Goal: Transaction & Acquisition: Obtain resource

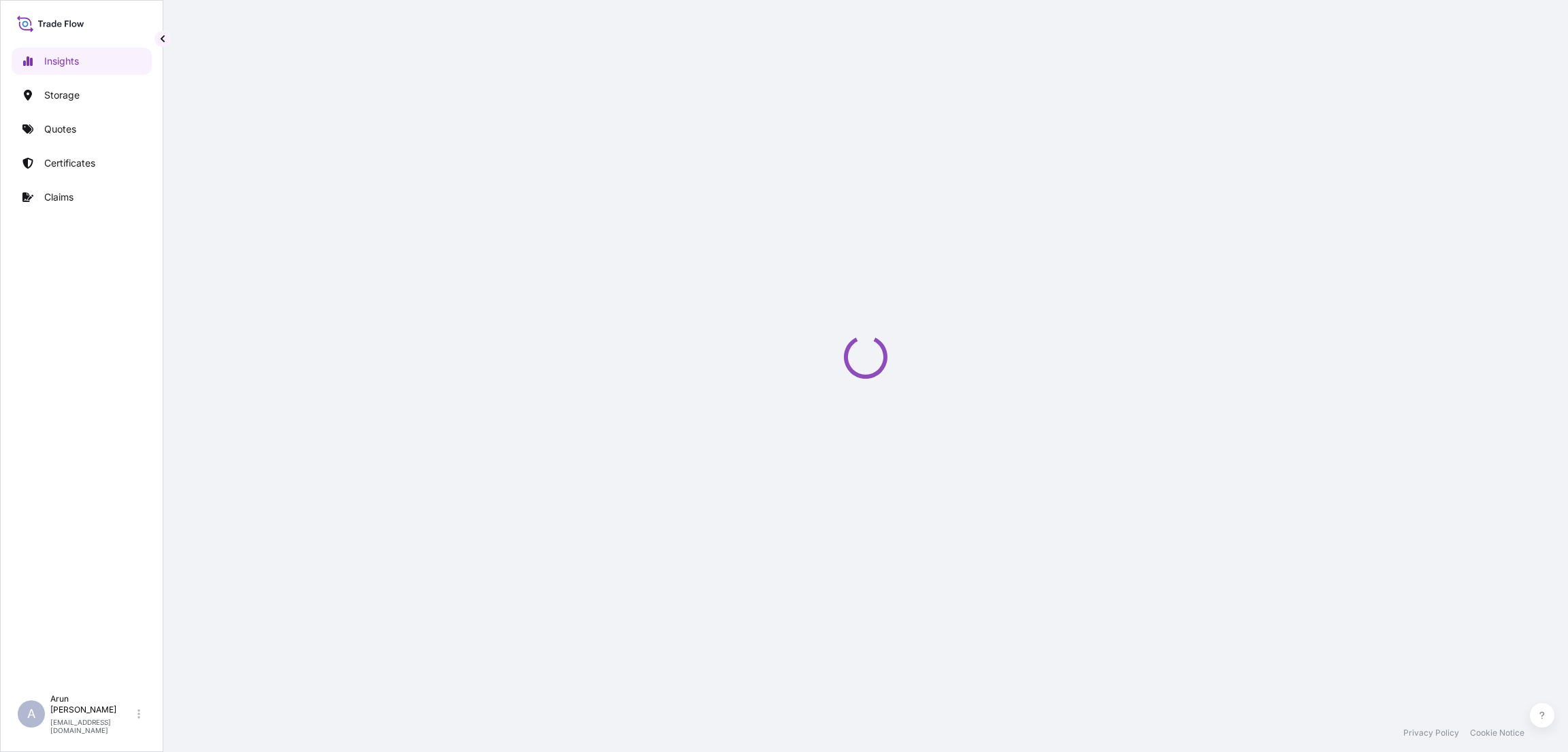
select select "2025"
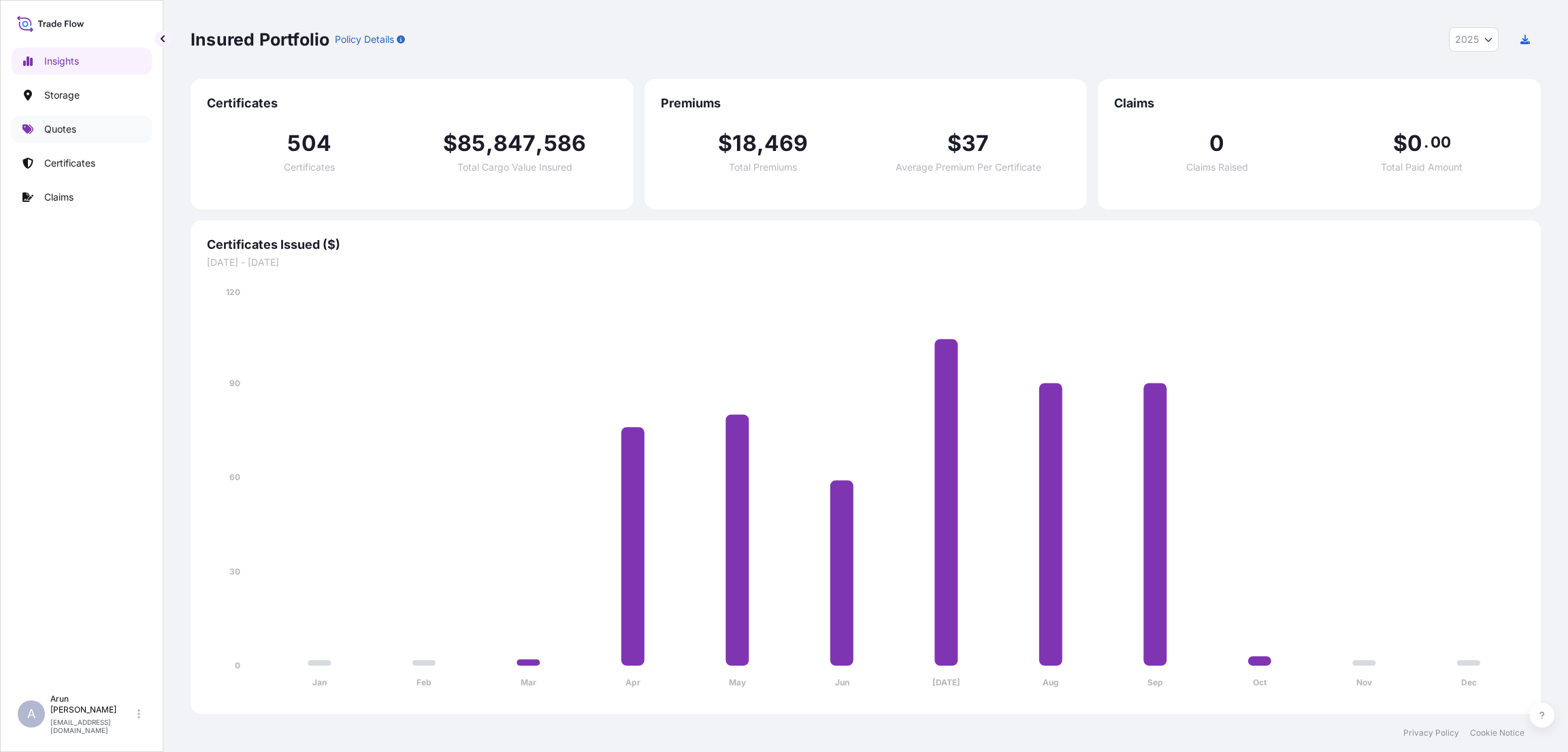
click at [70, 129] on p "Quotes" at bounding box center [59, 129] width 32 height 13
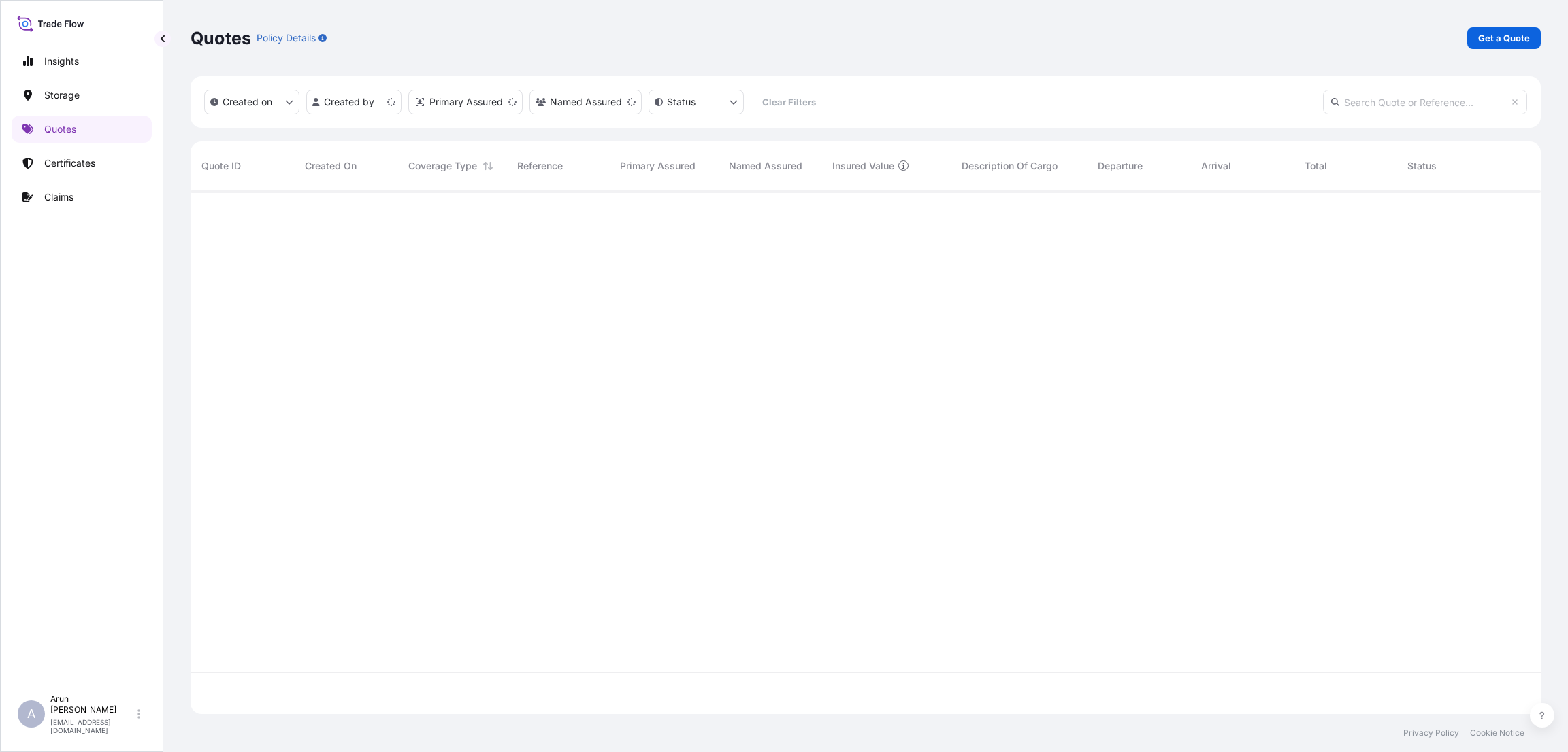
scroll to position [515, 1334]
click at [1500, 34] on p "Get a Quote" at bounding box center [1504, 38] width 52 height 13
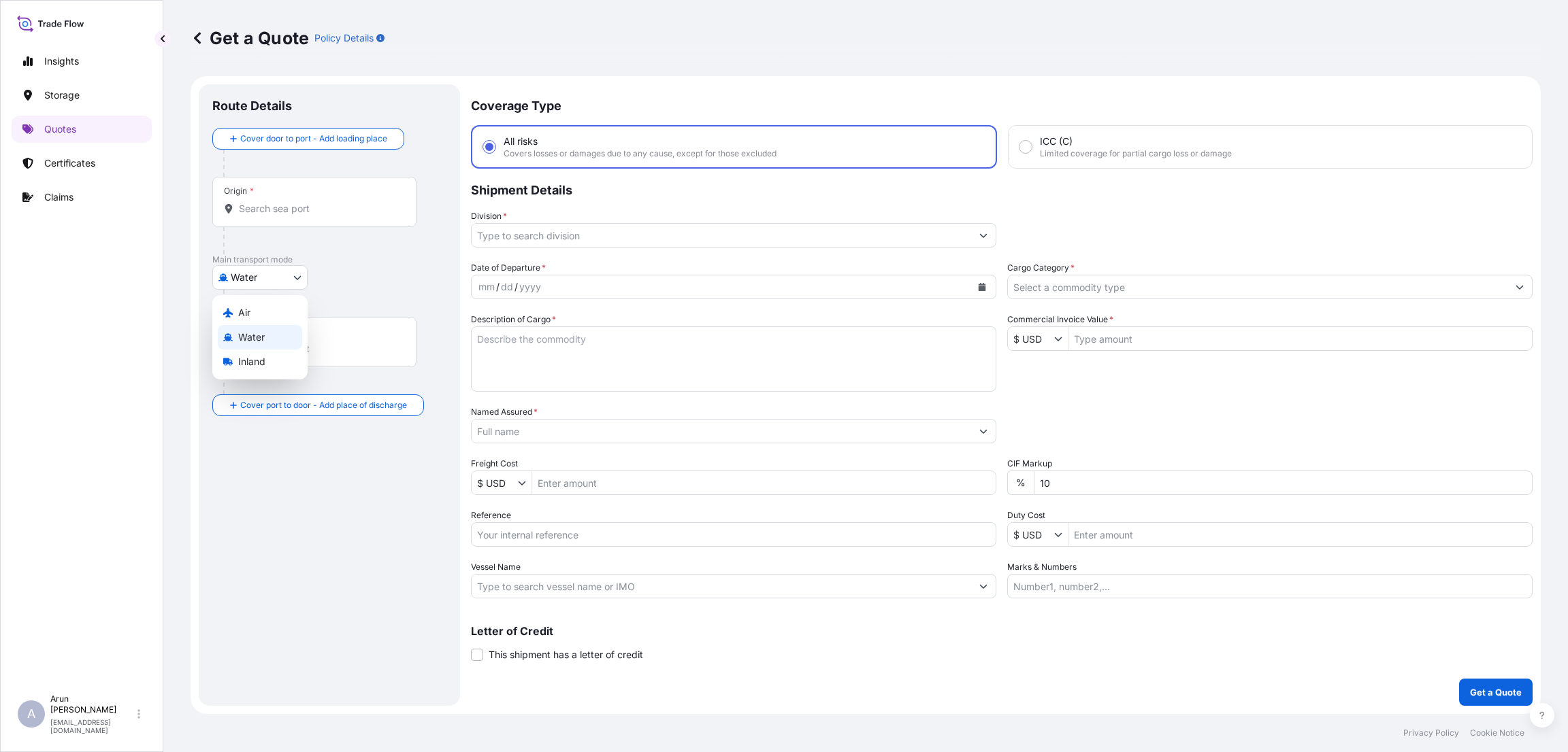
click at [307, 274] on body "Insights Storage Quotes Certificates Claims A [PERSON_NAME] [PERSON_NAME][EMAIL…" at bounding box center [784, 376] width 1568 height 752
click at [277, 357] on div "Inland" at bounding box center [260, 362] width 84 height 25
select select "Inland"
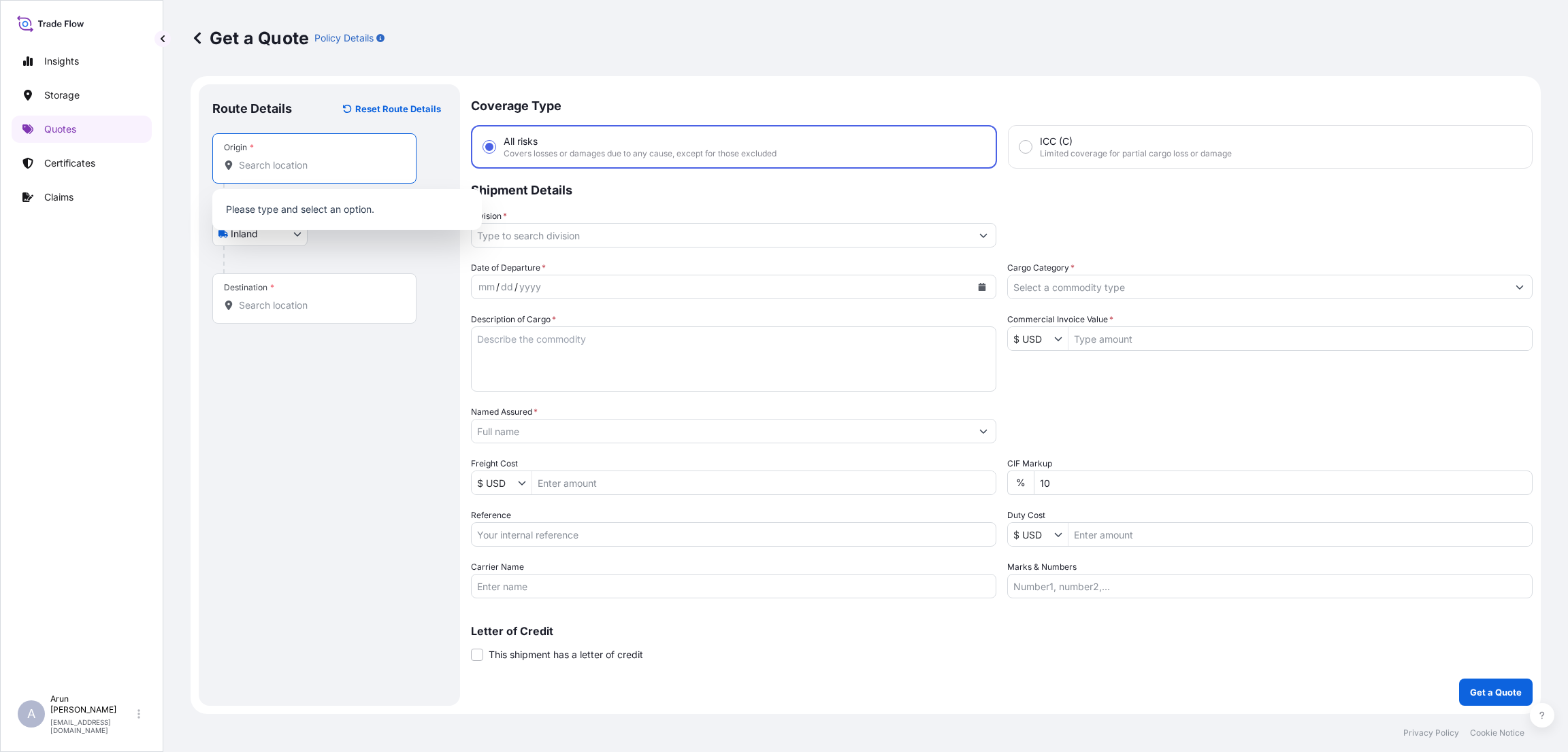
click at [291, 168] on input "Origin *" at bounding box center [319, 165] width 160 height 13
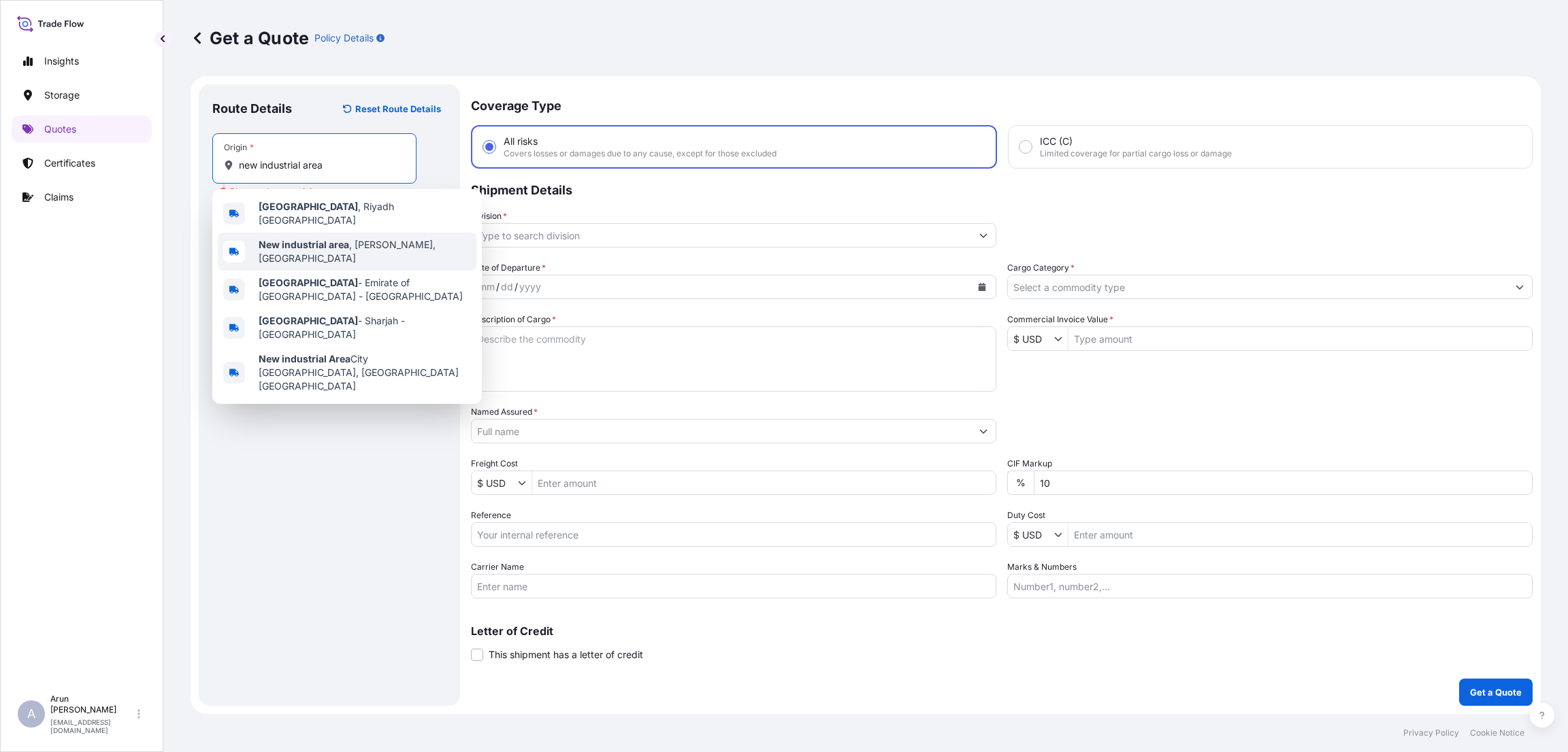
click at [331, 245] on b "New industrial area" at bounding box center [303, 245] width 90 height 12
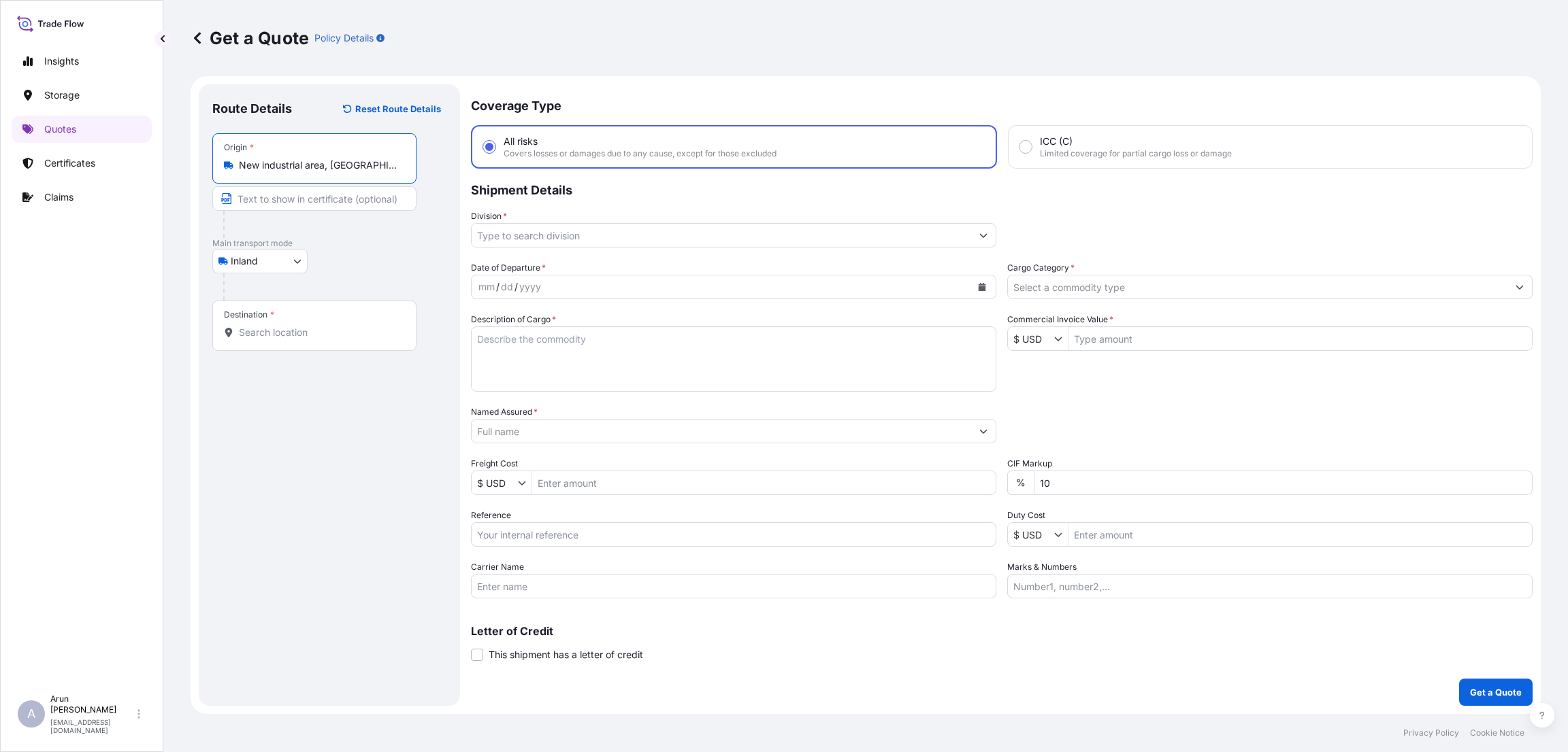
type input "New industrial area, [GEOGRAPHIC_DATA], [GEOGRAPHIC_DATA]"
click at [273, 200] on input "Text to appear on certificate" at bounding box center [314, 199] width 204 height 25
type input "PLASTO PACK FACTORY WLL"
click at [264, 331] on input "Destination *" at bounding box center [319, 333] width 160 height 13
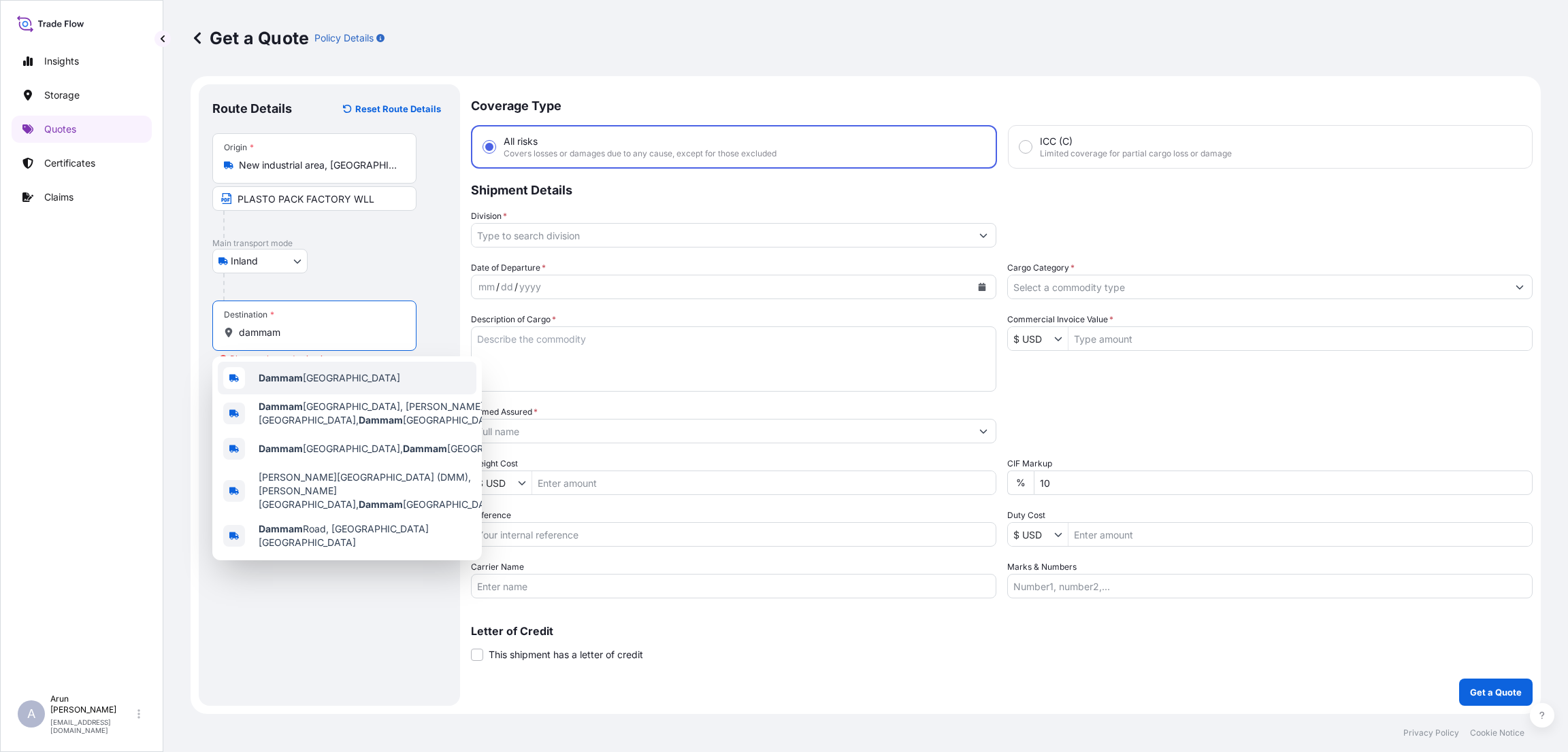
click at [292, 368] on div "Dammam [GEOGRAPHIC_DATA]" at bounding box center [346, 378] width 258 height 33
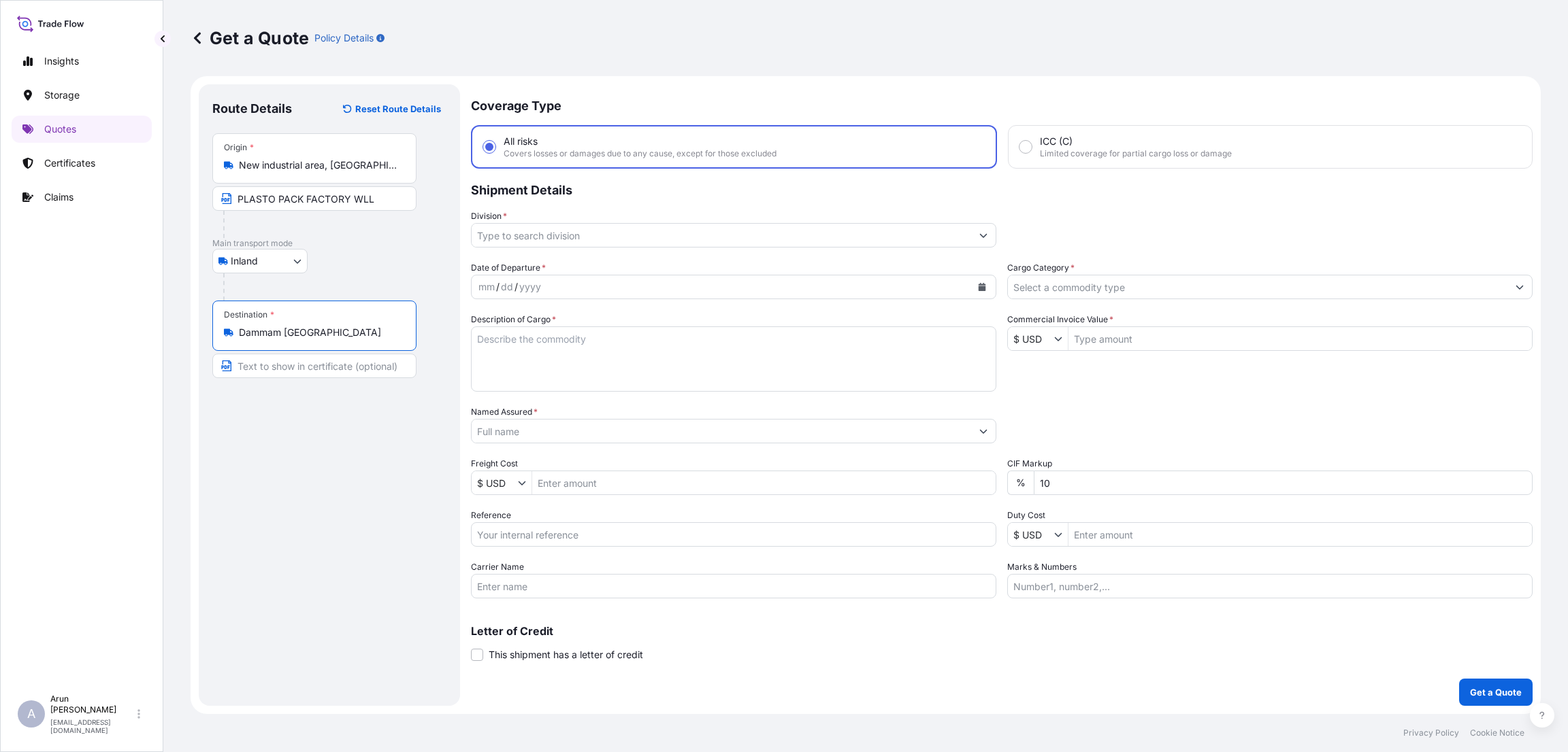
type input "Dammam [GEOGRAPHIC_DATA]"
click at [666, 228] on input "Division *" at bounding box center [721, 236] width 499 height 25
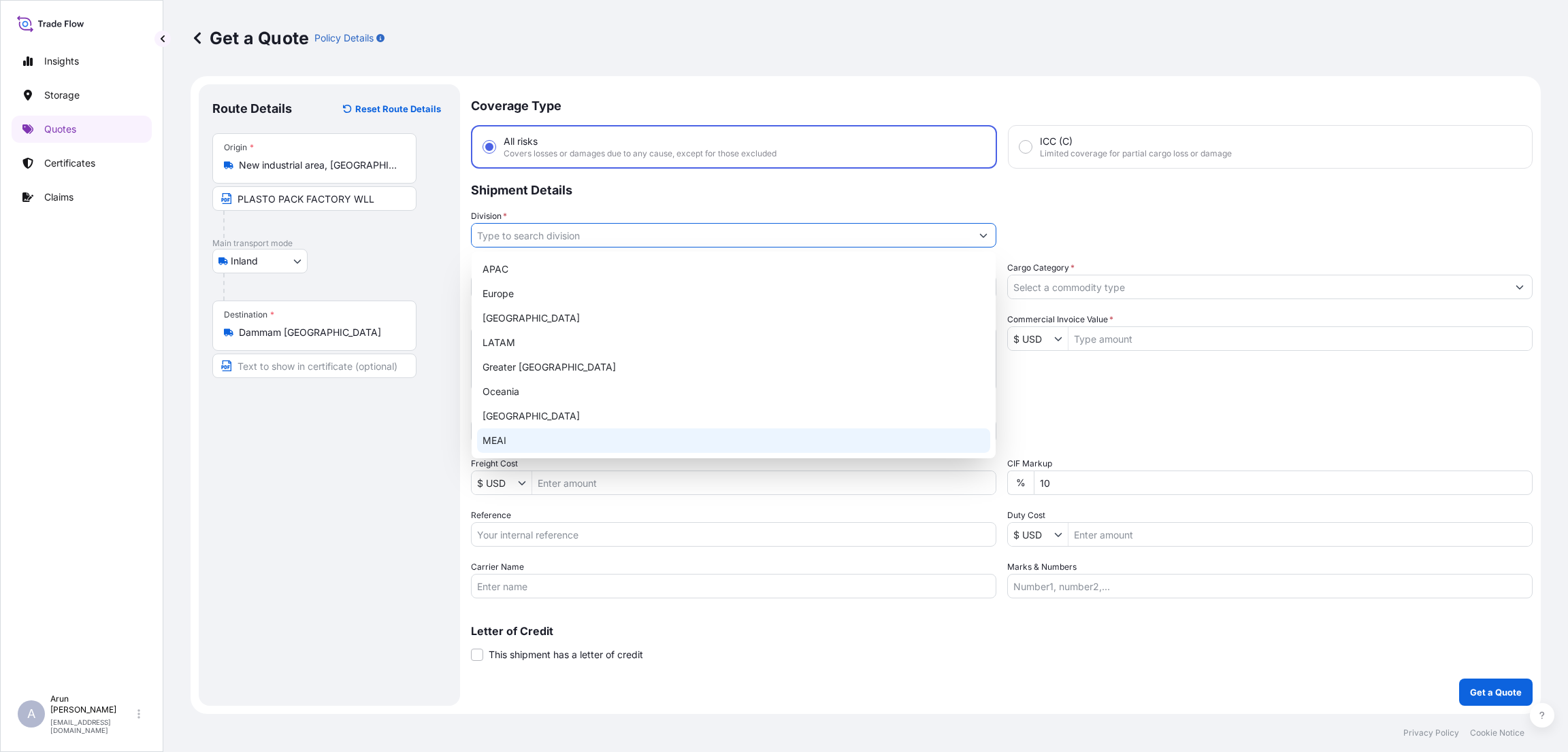
click at [620, 443] on div "MEAI" at bounding box center [733, 441] width 513 height 25
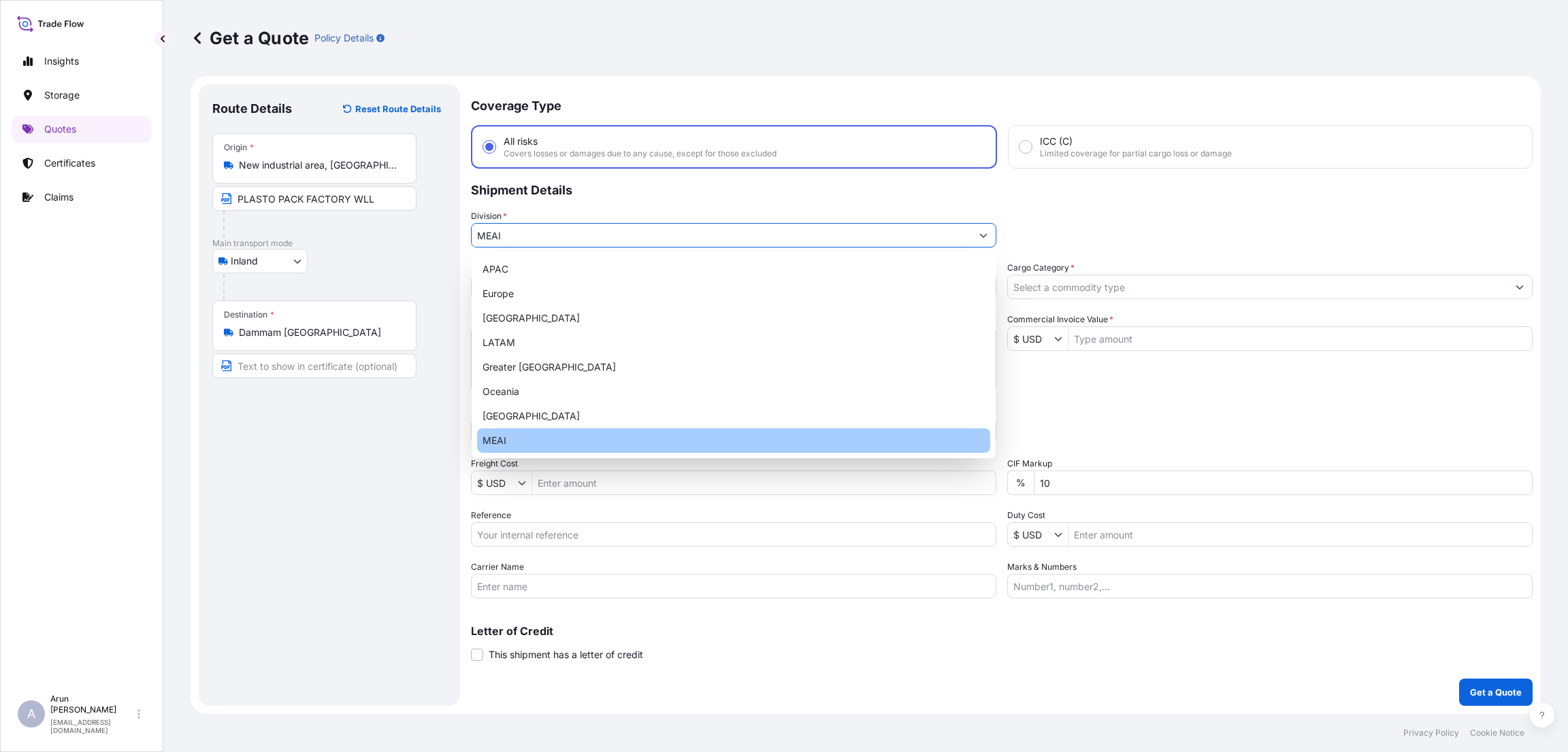
type input "MEAI"
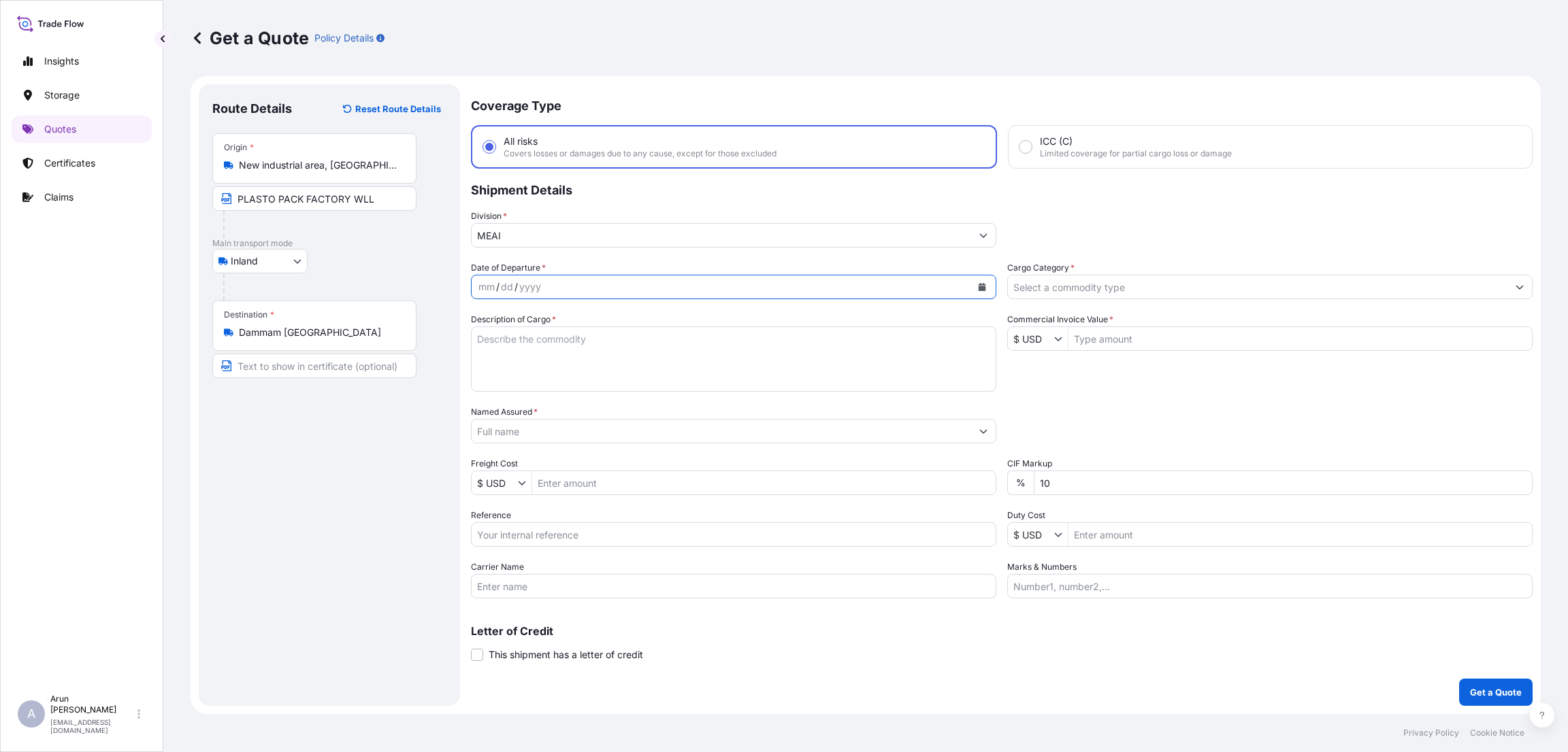
click at [982, 283] on icon "Calendar" at bounding box center [982, 287] width 9 height 9
click at [489, 480] on div "28" at bounding box center [495, 479] width 25 height 25
click at [579, 340] on textarea "Description of Cargo *" at bounding box center [733, 359] width 525 height 65
type textarea "pvc"
click at [1112, 290] on input "Cargo Category *" at bounding box center [1257, 287] width 499 height 25
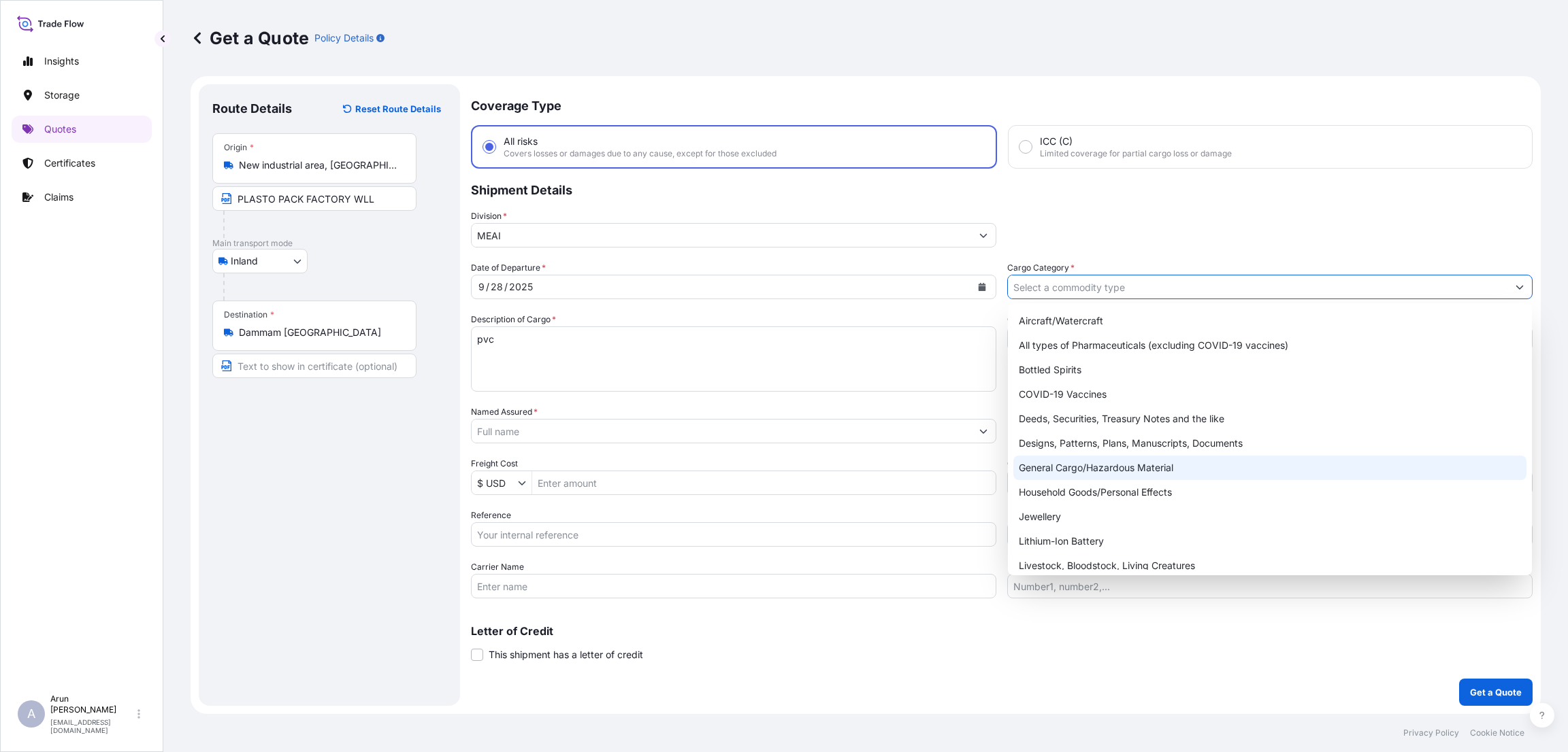
click at [1128, 475] on div "General Cargo/Hazardous Material" at bounding box center [1270, 468] width 513 height 25
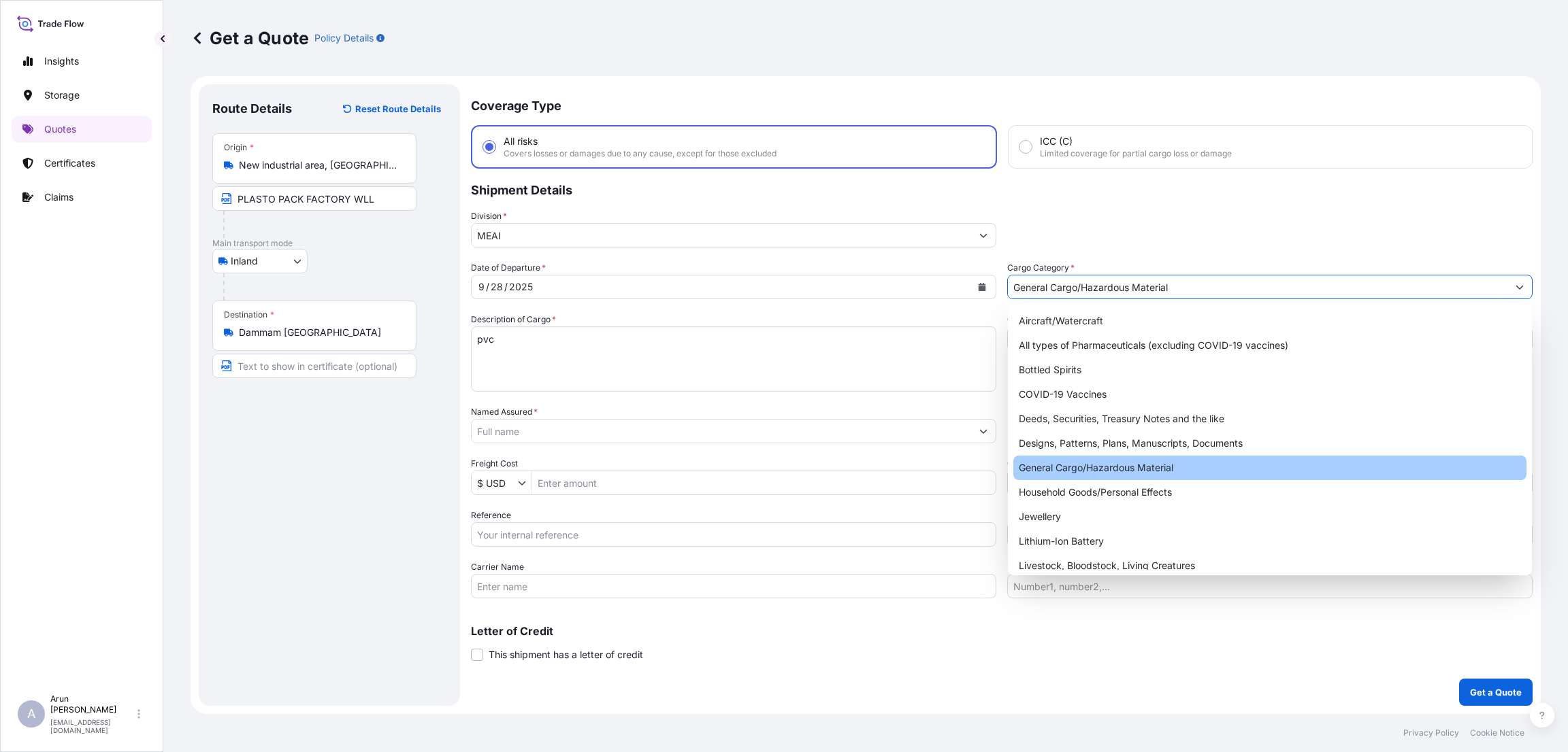
type input "General Cargo/Hazardous Material"
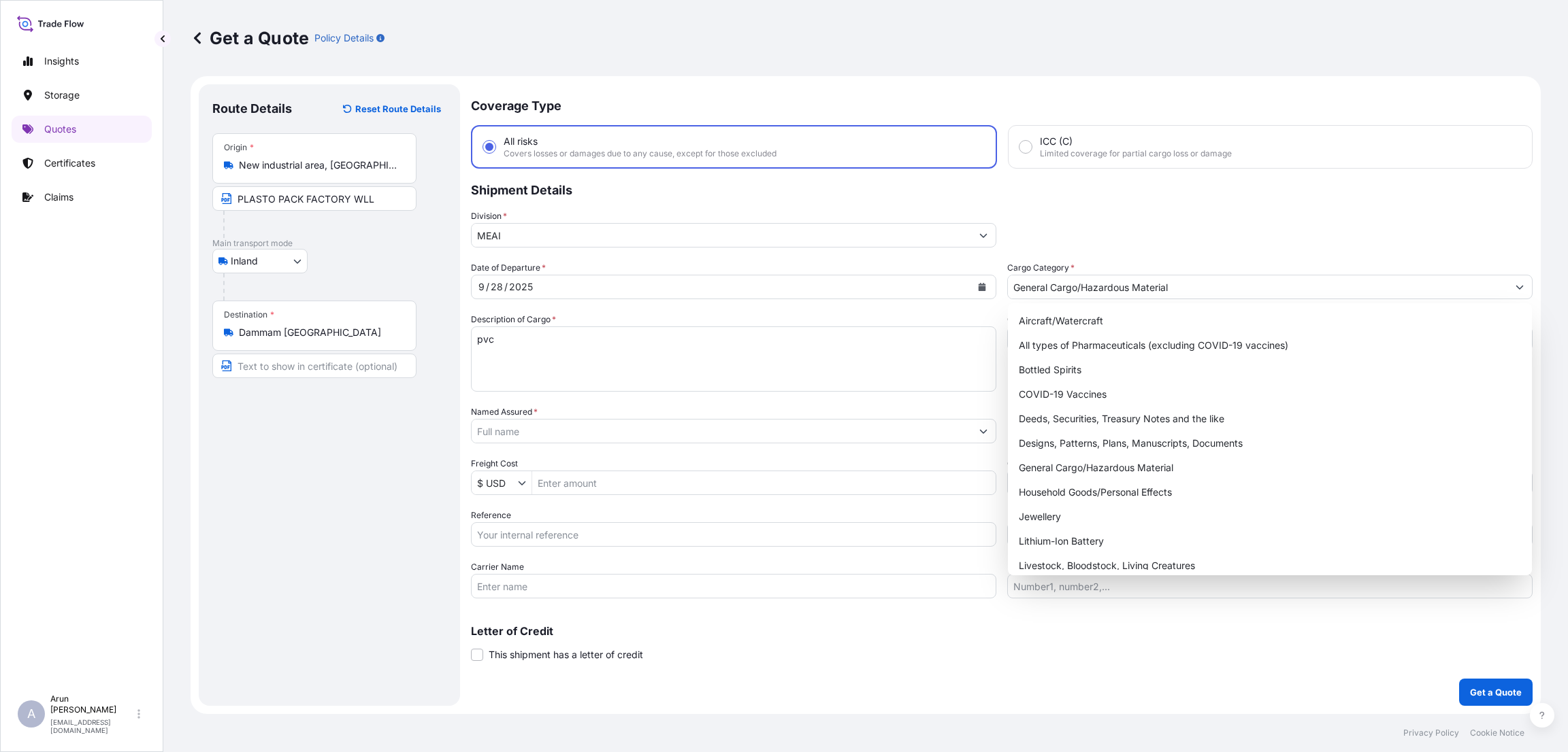
click at [758, 413] on div "Named Assured *" at bounding box center [733, 425] width 525 height 38
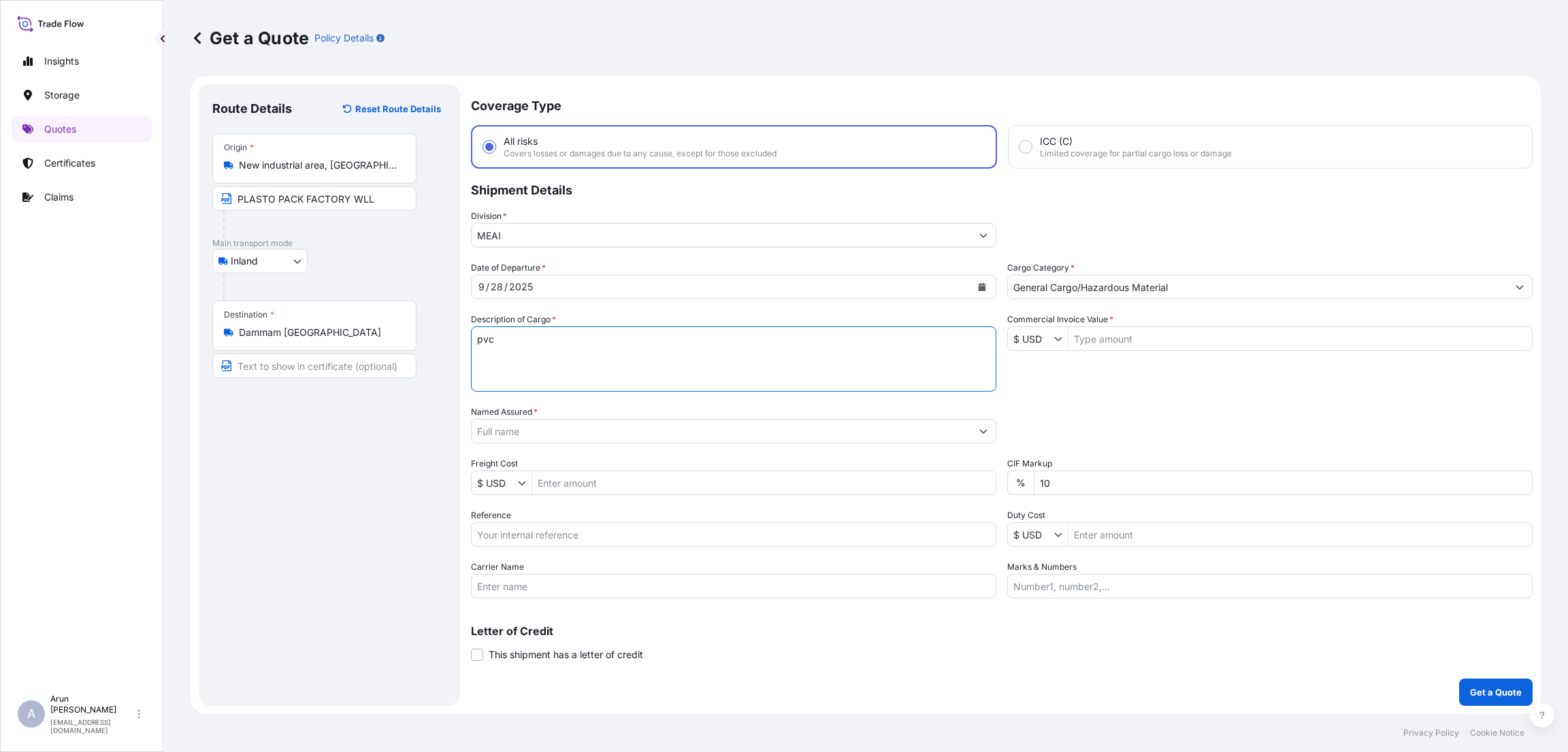
drag, startPoint x: 530, startPoint y: 347, endPoint x: 346, endPoint y: 340, distance: 184.1
click at [346, 340] on form "Route Details Reset Route Details Place of loading Road / Inland Road / Inland …" at bounding box center [866, 394] width 1350 height 638
type textarea "PVC"
click at [1116, 335] on input "Commercial Invoice Value *" at bounding box center [1299, 339] width 463 height 25
click at [1116, 335] on input "11" at bounding box center [1299, 339] width 463 height 25
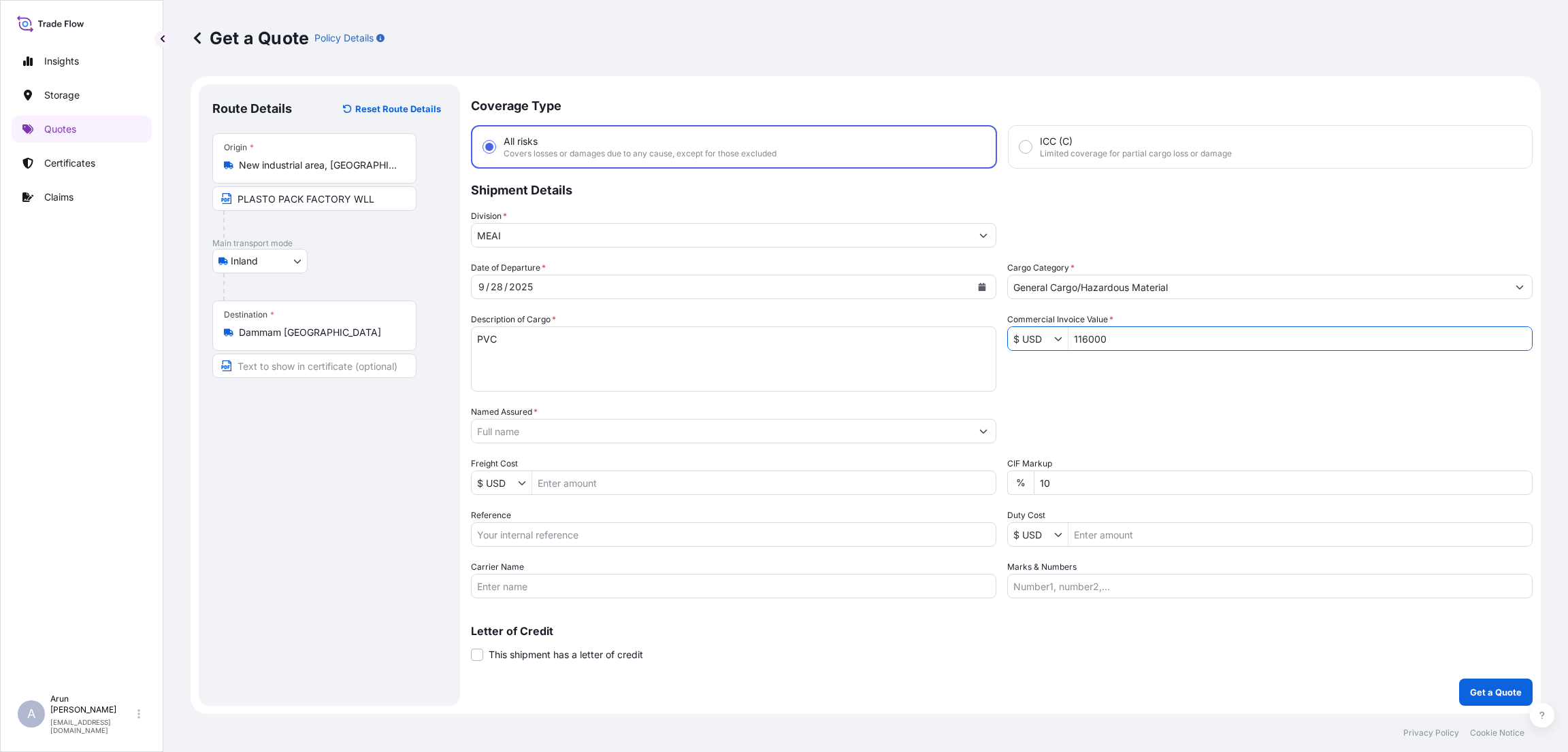
click at [1058, 337] on icon "Show suggestions" at bounding box center [1057, 339] width 9 height 9
type input "116,000"
click at [1047, 529] on div "﷼ SAR" at bounding box center [1055, 533] width 89 height 25
type input "﷼ SAR"
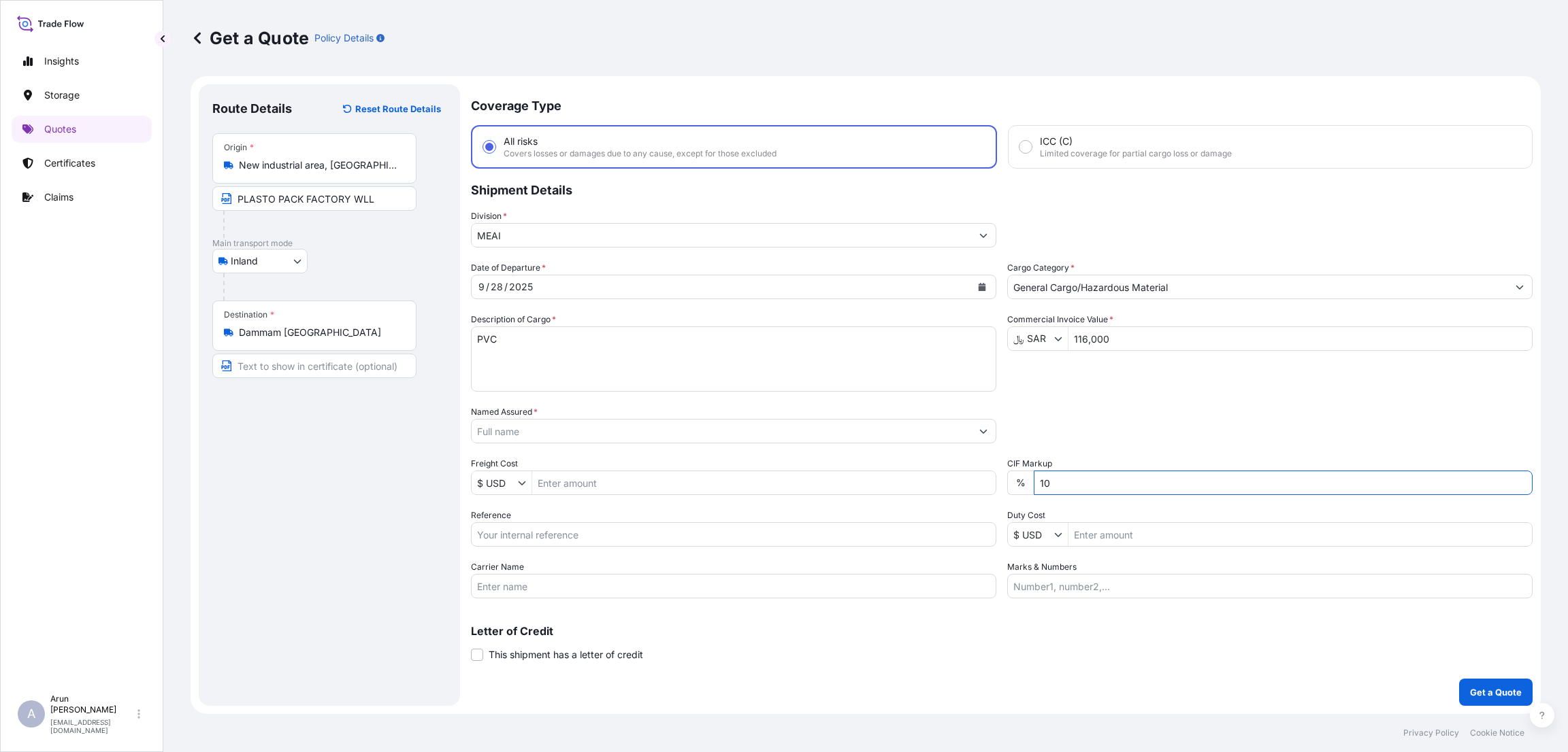
drag, startPoint x: 1082, startPoint y: 490, endPoint x: 1005, endPoint y: 491, distance: 77.0
click at [1005, 491] on div "Date of Departure * [DATE] Cargo Category * General Cargo/Hazardous Material De…" at bounding box center [1002, 430] width 1061 height 338
type input "0"
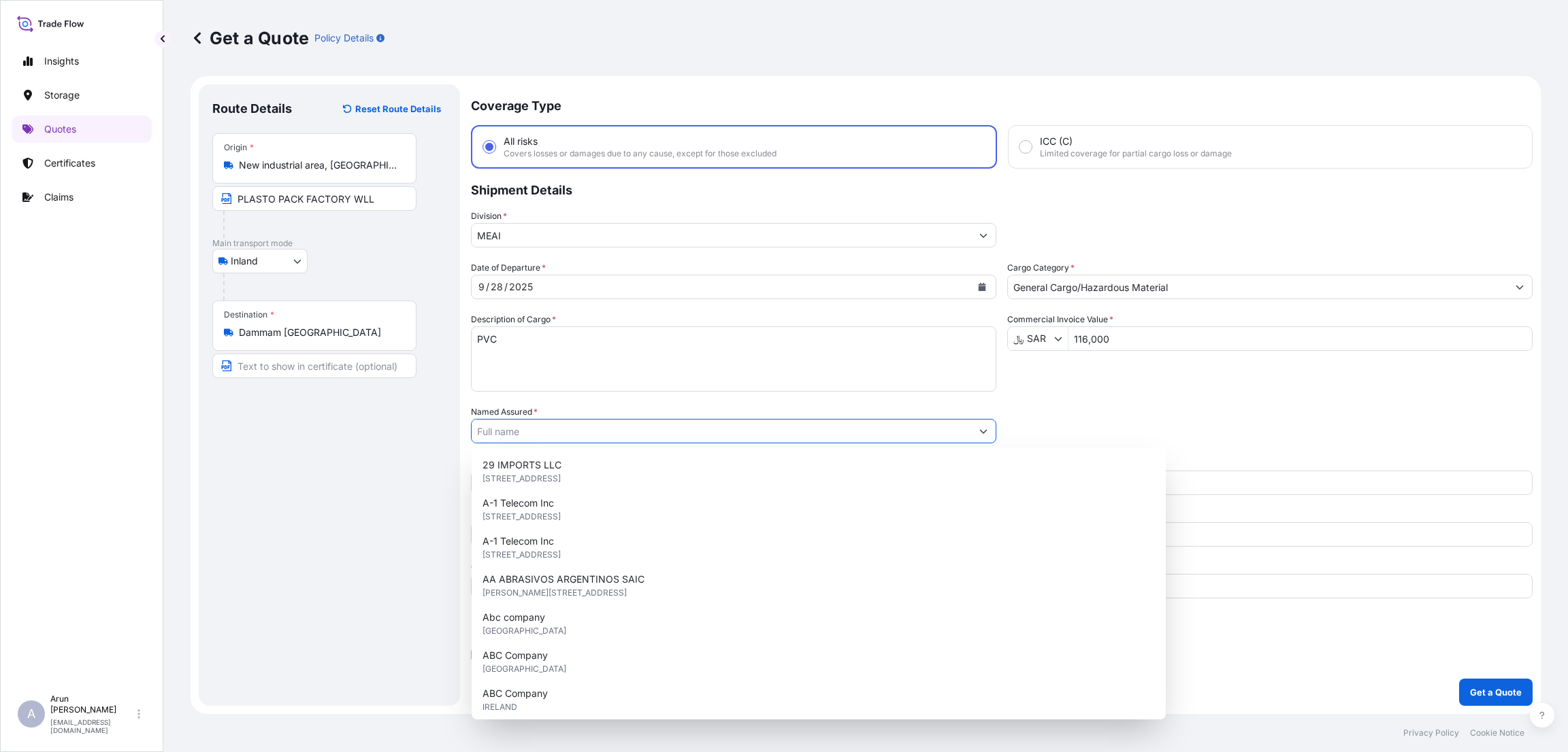
click at [589, 434] on input "Named Assured *" at bounding box center [721, 432] width 499 height 25
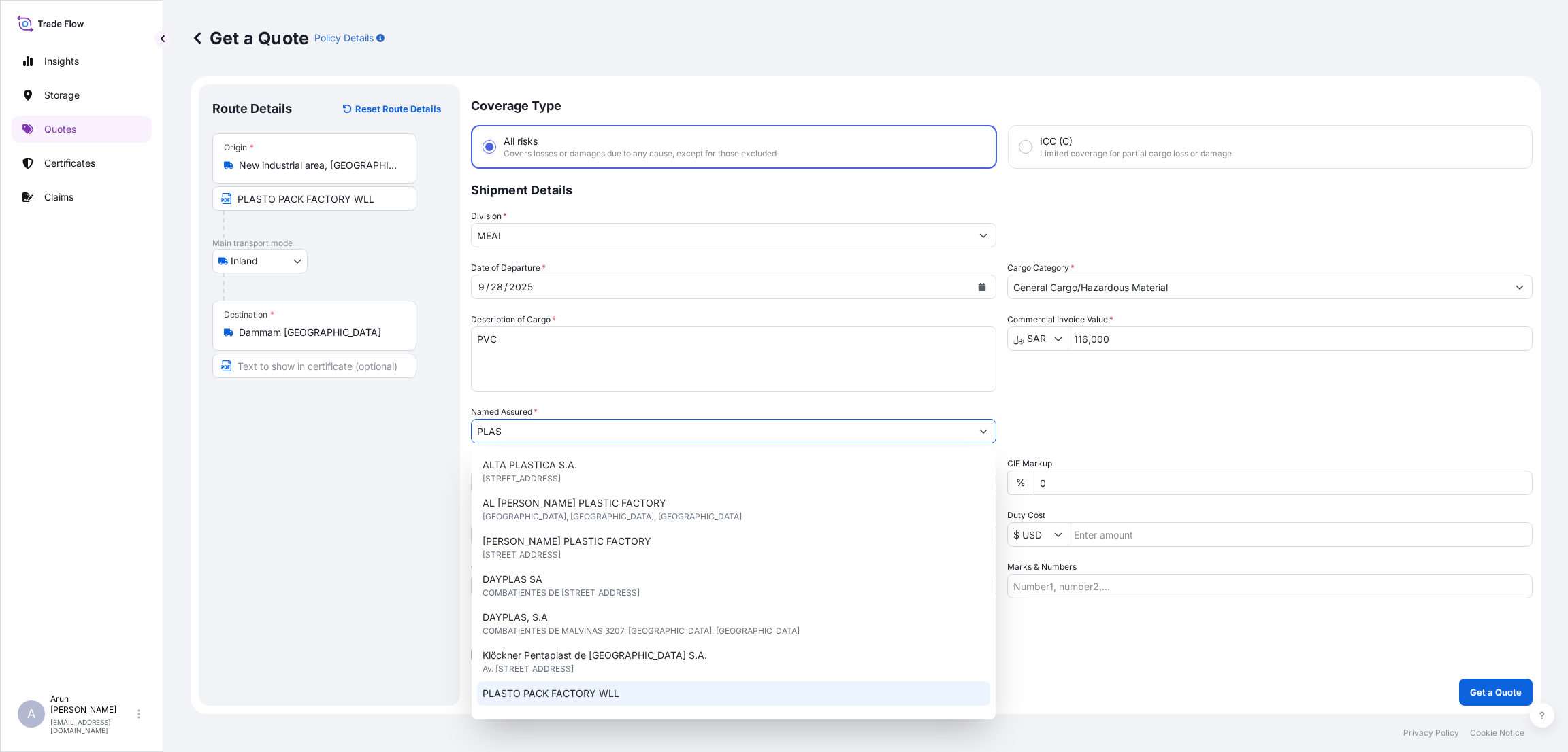
click at [589, 685] on div "PLASTO PACK FACTORY WLL" at bounding box center [733, 693] width 513 height 25
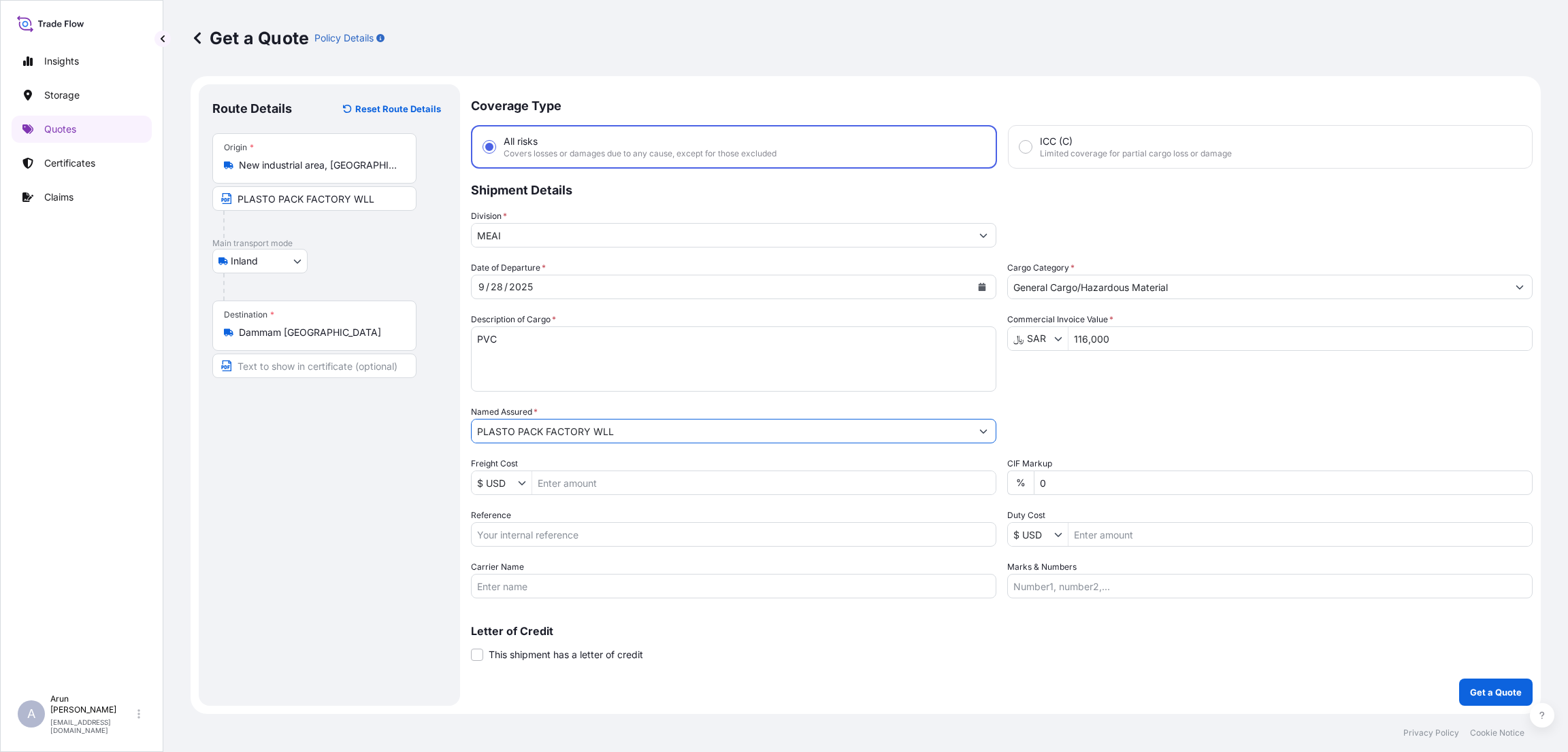
type input "PLASTO PACK FACTORY WLL"
click at [599, 532] on input "Reference" at bounding box center [733, 535] width 525 height 25
type input "137/25"
click at [1052, 583] on input "Marks & Numbers" at bounding box center [1269, 586] width 525 height 25
type input "INVOICE NUMBER:137/25 DATE:[DATE]"
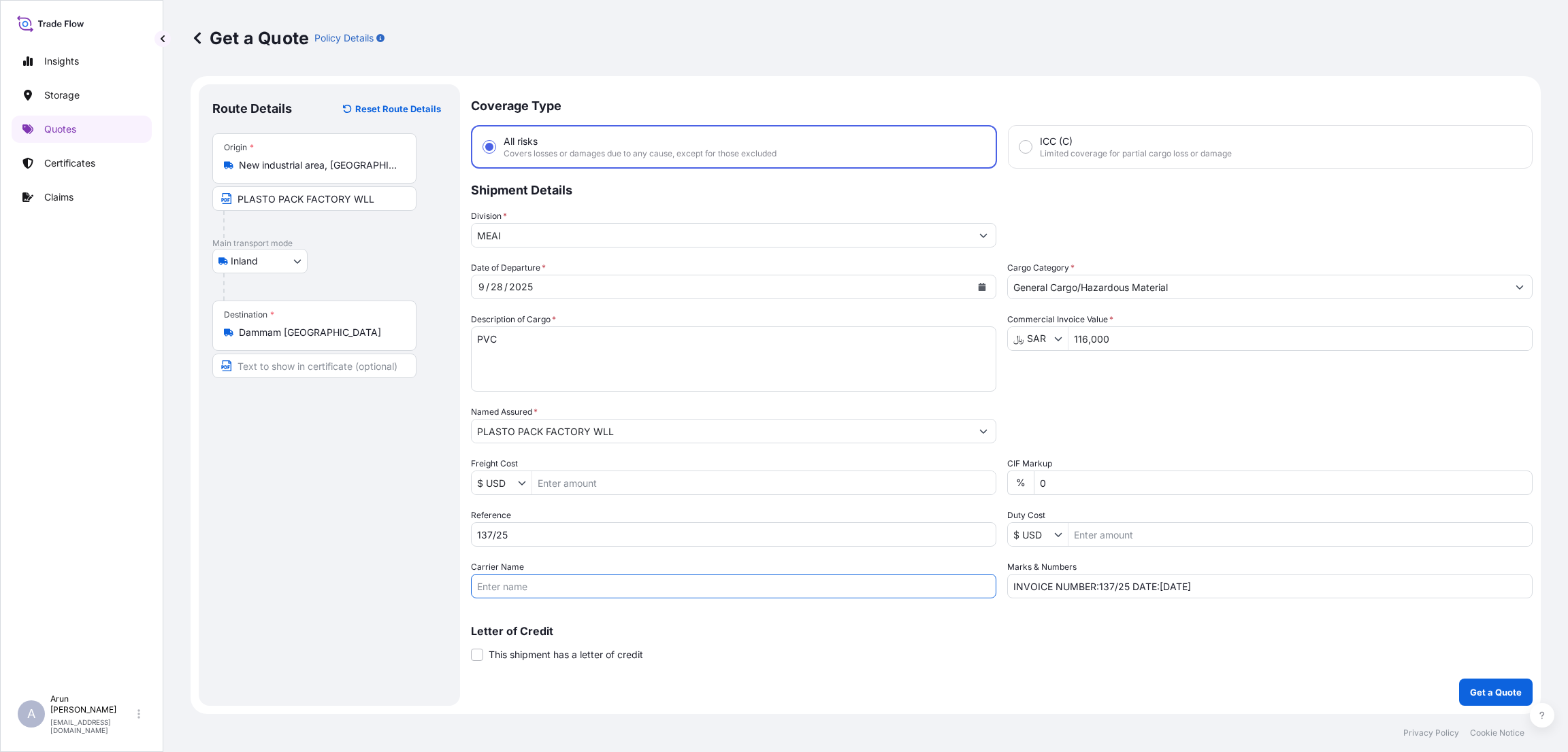
click at [601, 588] on input "Carrier Name" at bounding box center [733, 586] width 525 height 25
type input "BY TRUCK"
click at [1503, 694] on p "Get a Quote" at bounding box center [1496, 693] width 52 height 13
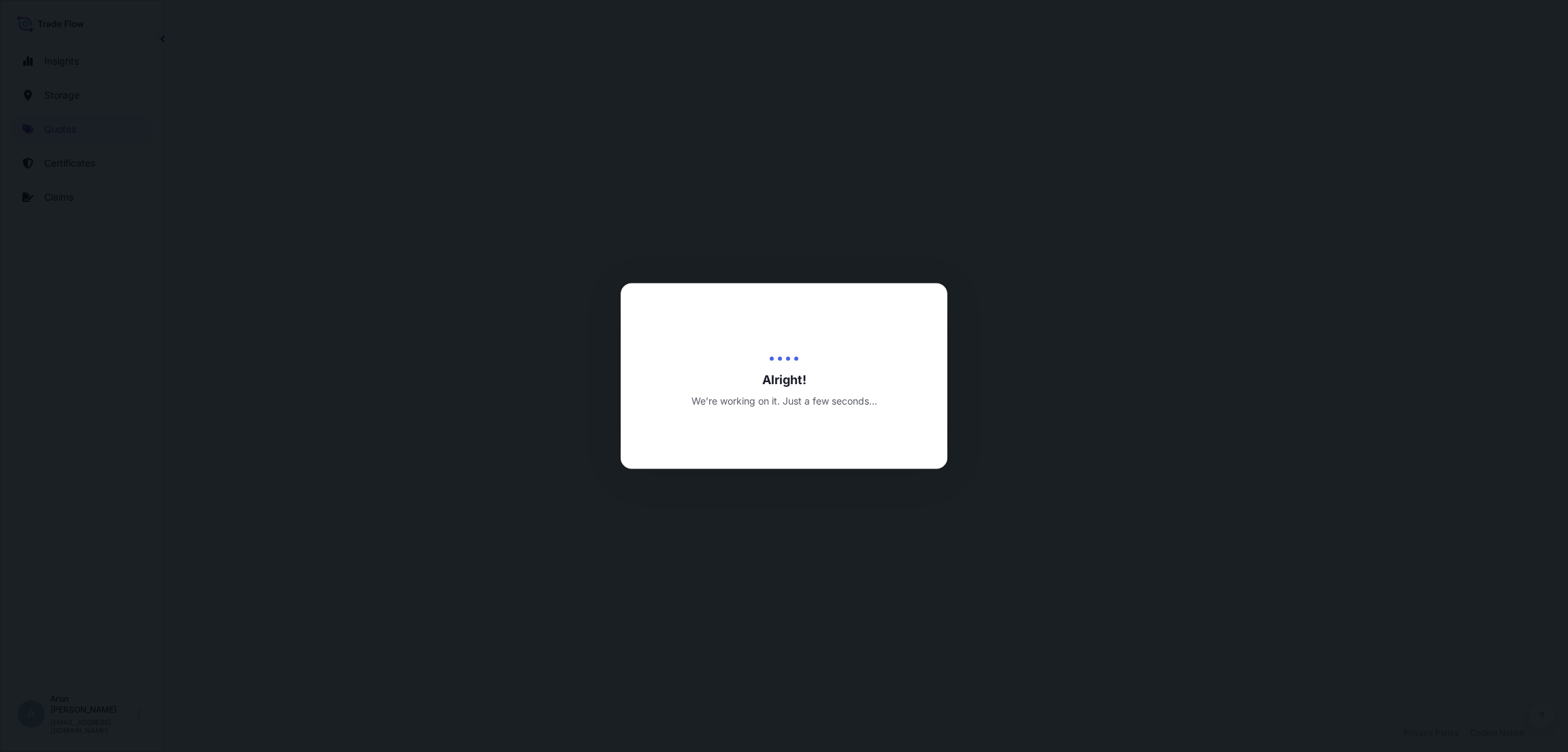
select select "Inland"
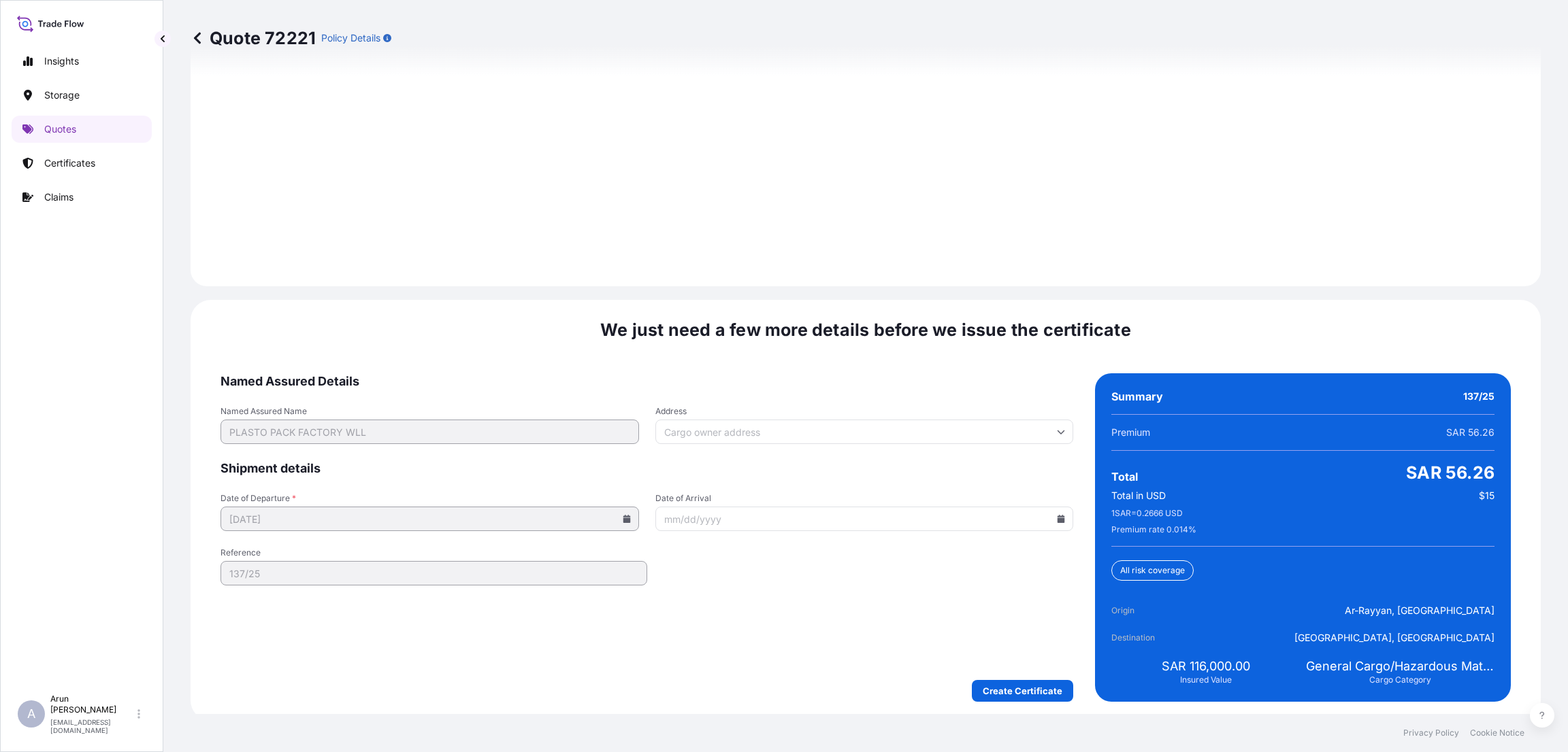
scroll to position [1882, 0]
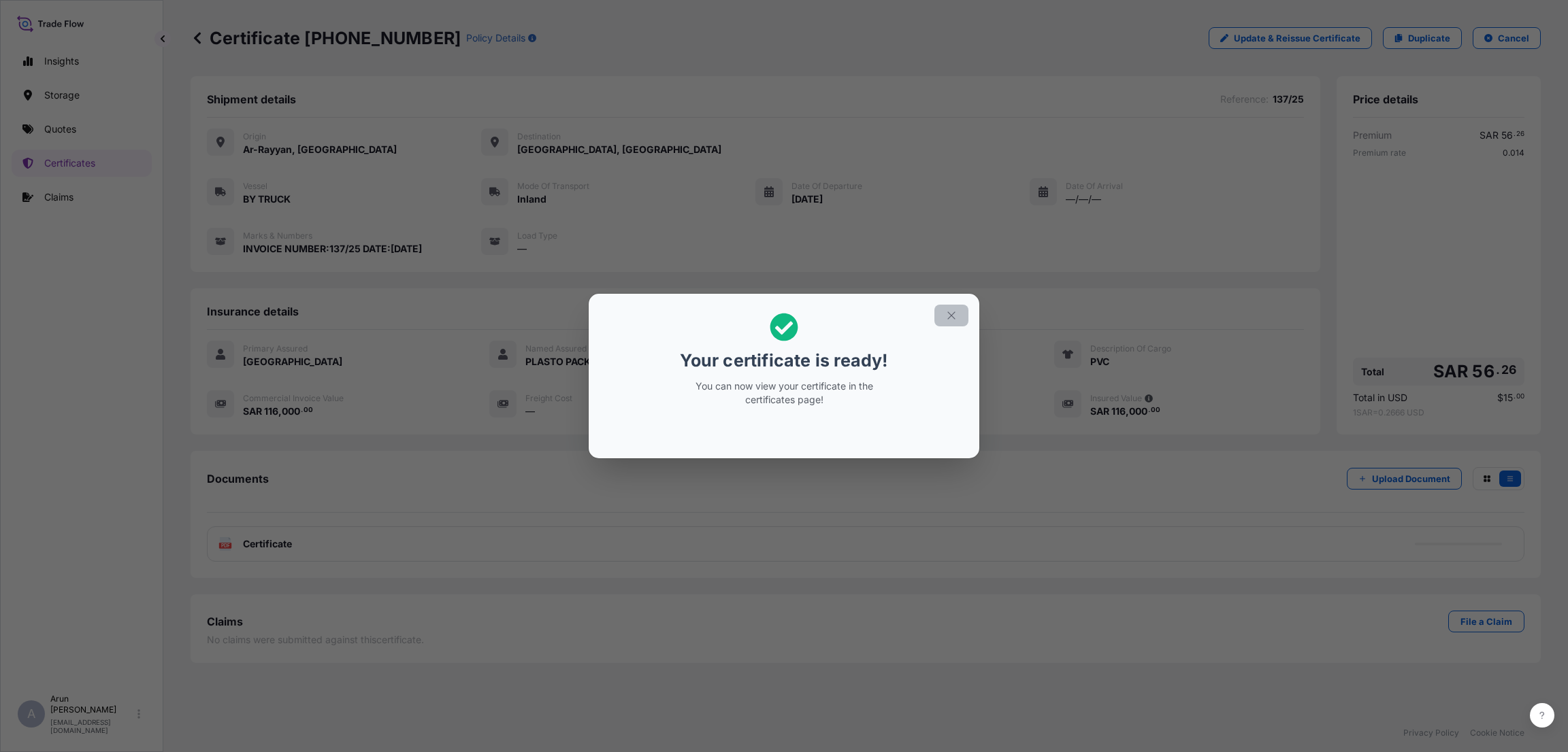
click at [960, 311] on button "button" at bounding box center [951, 316] width 34 height 22
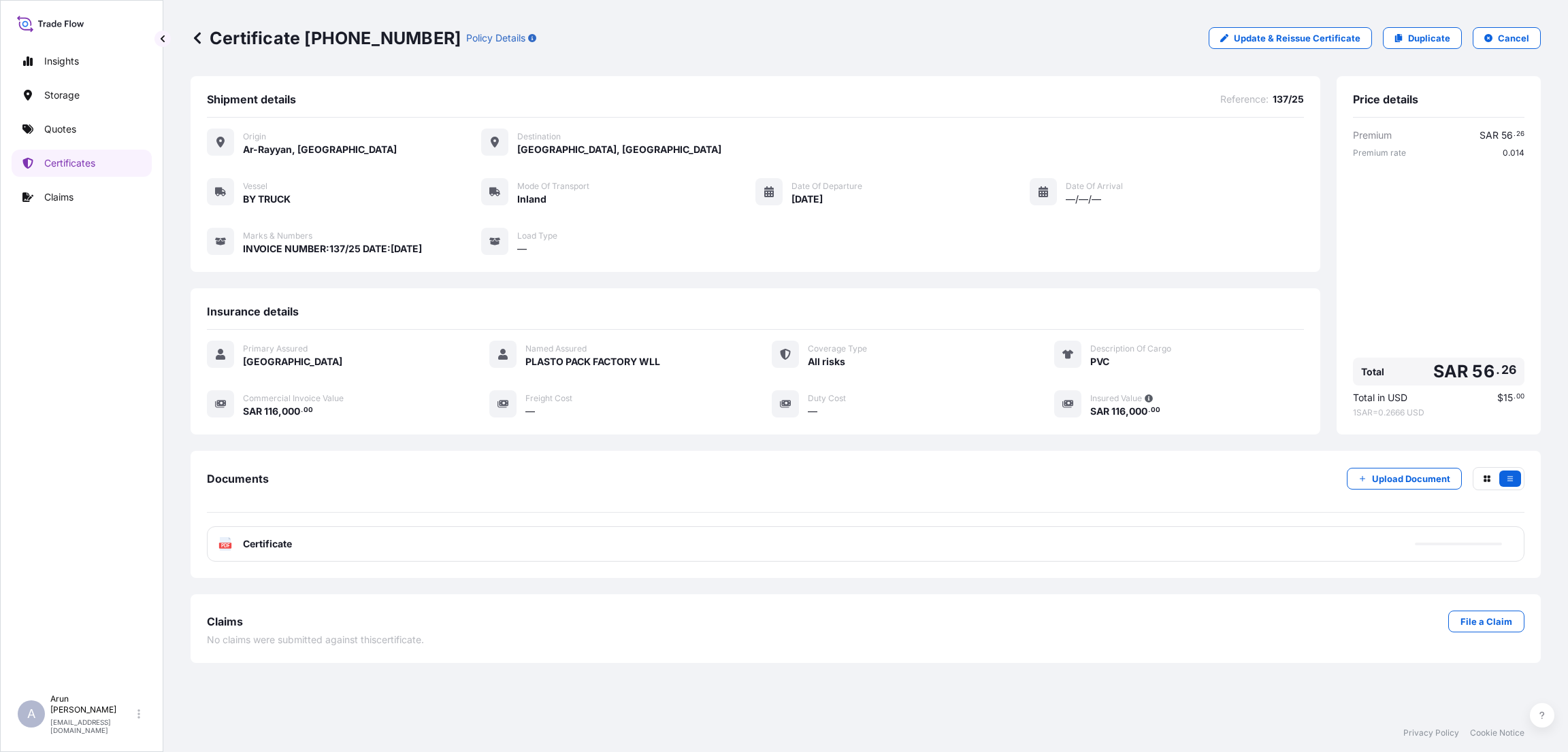
click at [932, 542] on div "PDF Certificate" at bounding box center [866, 544] width 1318 height 35
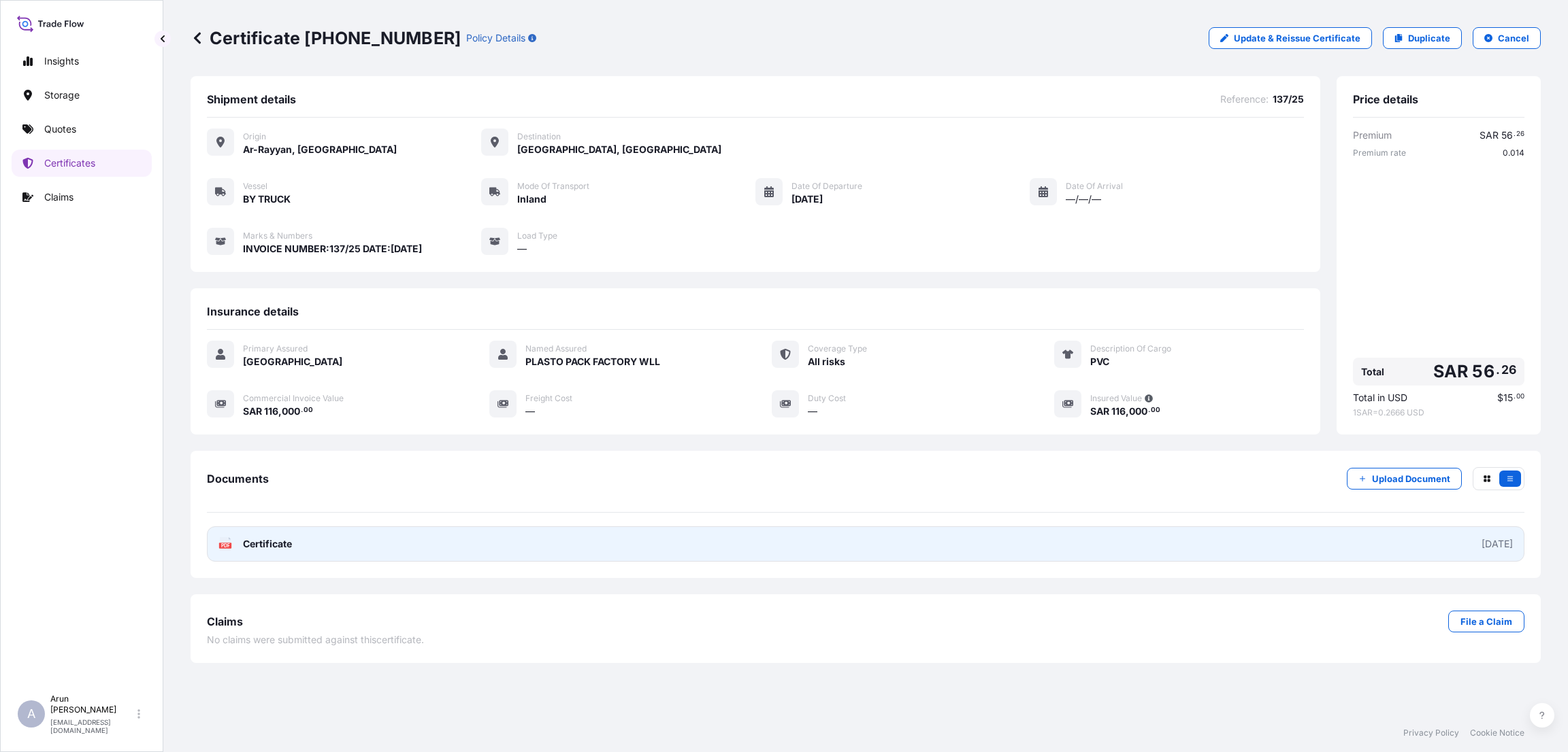
click at [1339, 549] on link "PDF Certificate [DATE]" at bounding box center [866, 544] width 1318 height 35
